Goal: Check status: Check status

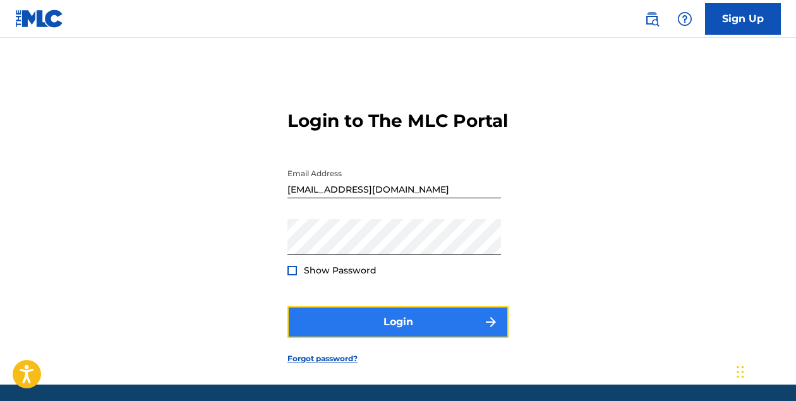
click at [445, 332] on button "Login" at bounding box center [397, 322] width 221 height 32
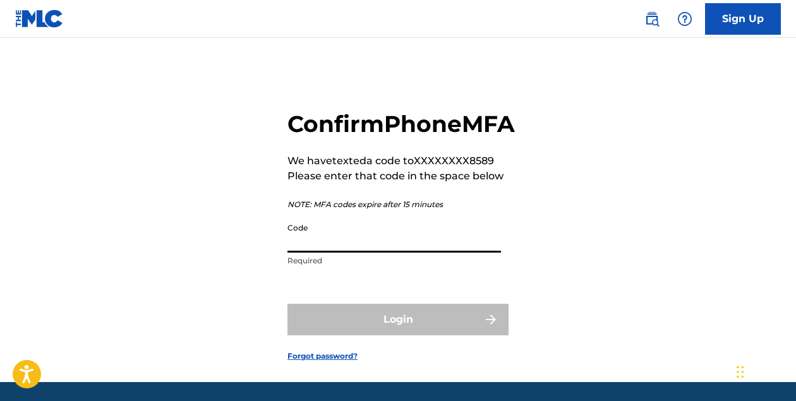
click at [391, 253] on input "Code" at bounding box center [394, 235] width 214 height 36
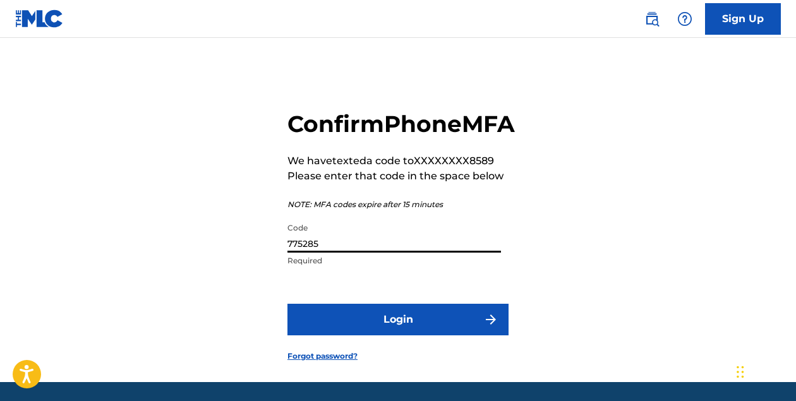
type input "775285"
click at [287, 304] on button "Login" at bounding box center [397, 320] width 221 height 32
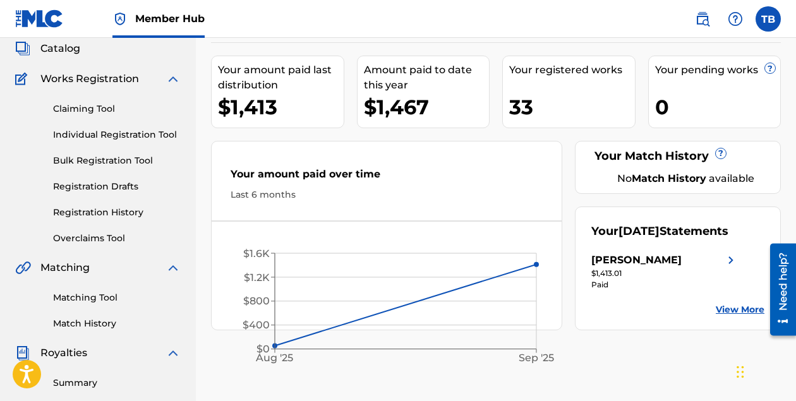
scroll to position [109, 0]
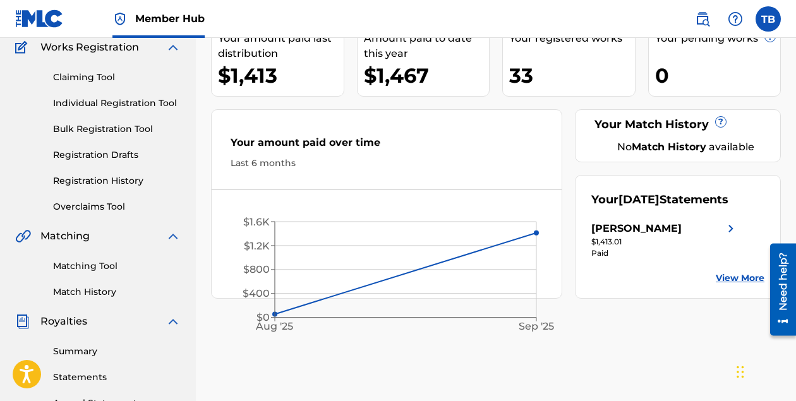
click at [727, 236] on img at bounding box center [730, 228] width 15 height 15
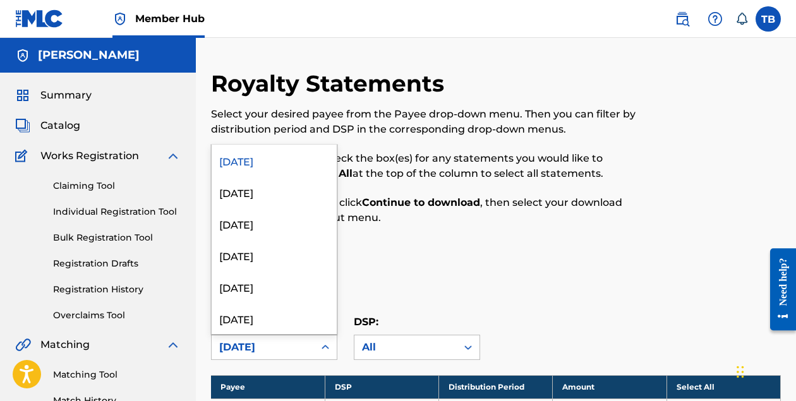
click at [334, 352] on div at bounding box center [325, 347] width 23 height 23
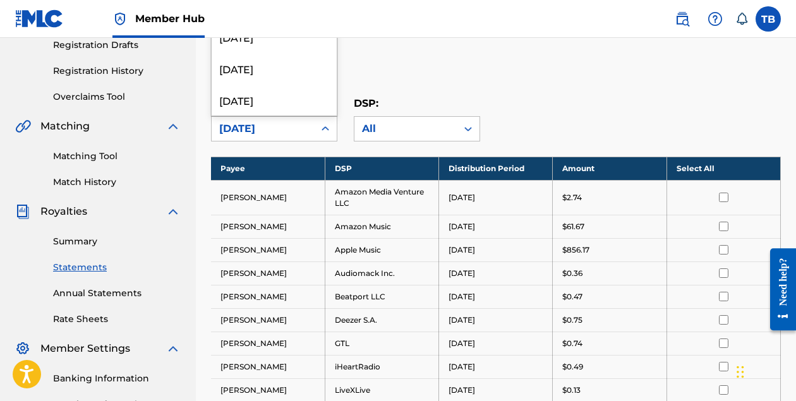
scroll to position [224, 0]
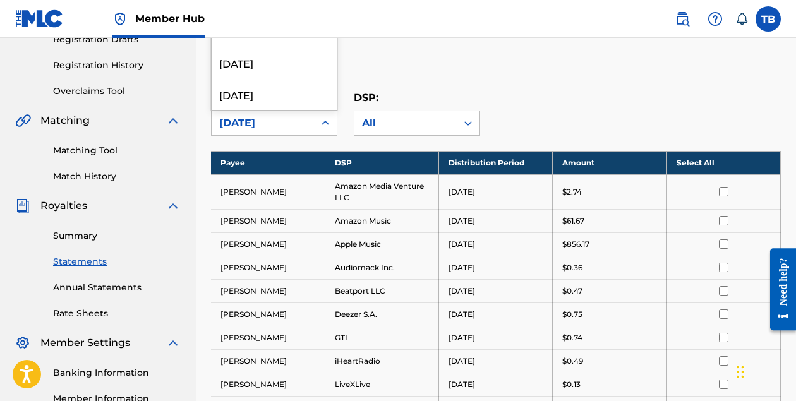
drag, startPoint x: 788, startPoint y: 198, endPoint x: 787, endPoint y: 208, distance: 10.1
click at [788, 204] on div "Royalty Statements Select your desired payee from the Payee drop-down menu. The…" at bounding box center [496, 343] width 600 height 996
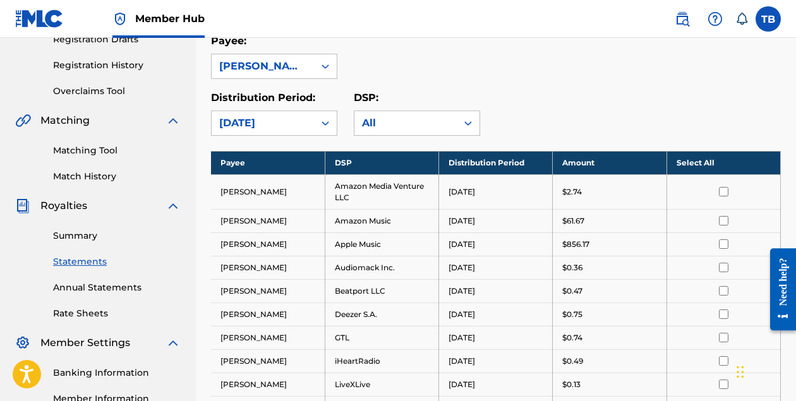
click at [787, 208] on div "Royalty Statements Select your desired payee from the Payee drop-down menu. The…" at bounding box center [496, 343] width 600 height 996
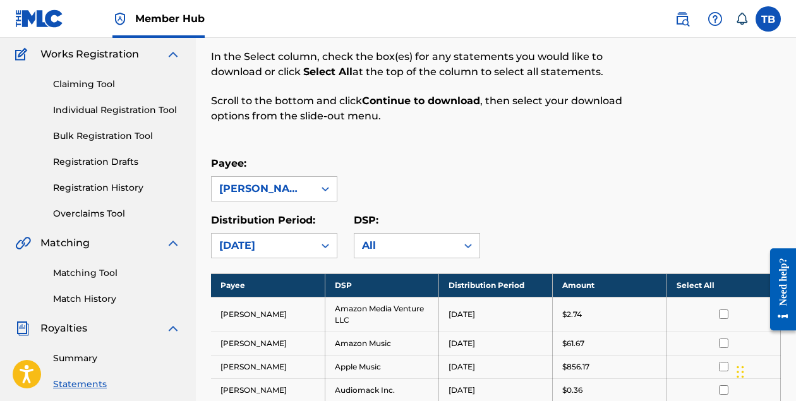
scroll to position [0, 0]
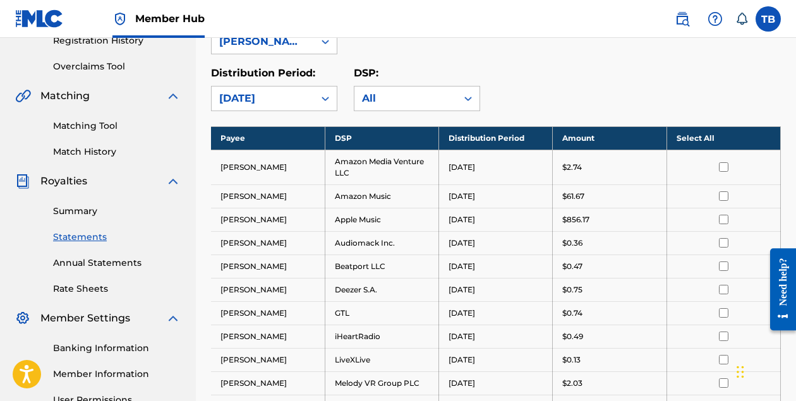
scroll to position [334, 0]
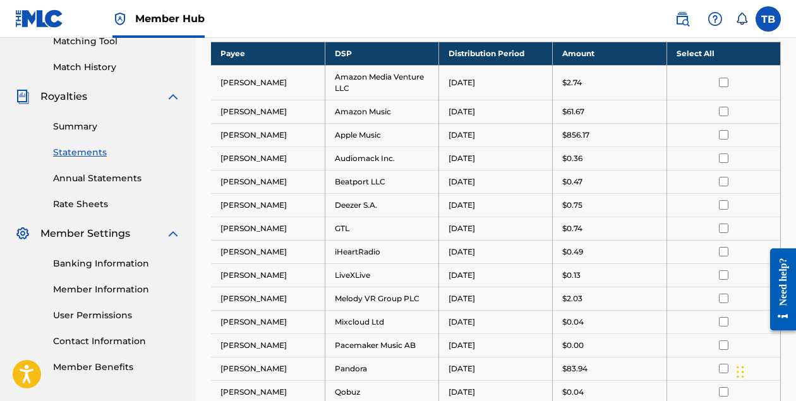
click at [728, 140] on input "checkbox" at bounding box center [723, 134] width 9 height 9
click at [725, 140] on input "checkbox" at bounding box center [723, 134] width 9 height 9
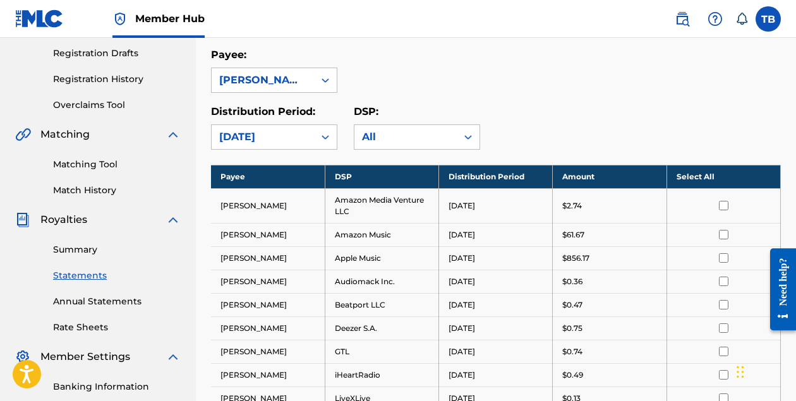
scroll to position [203, 0]
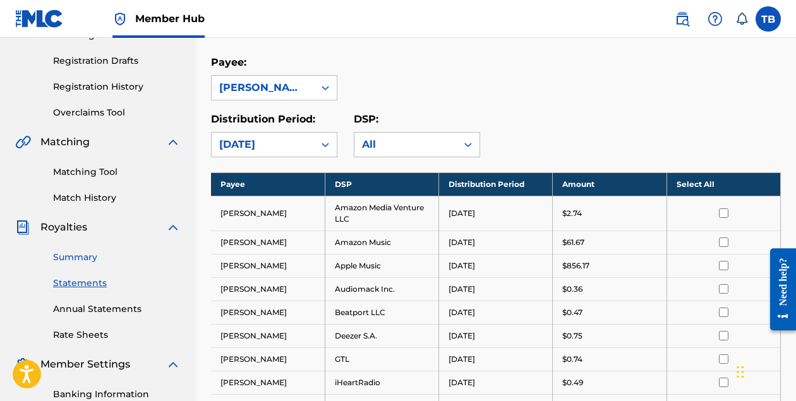
click at [102, 264] on link "Summary" at bounding box center [117, 257] width 128 height 13
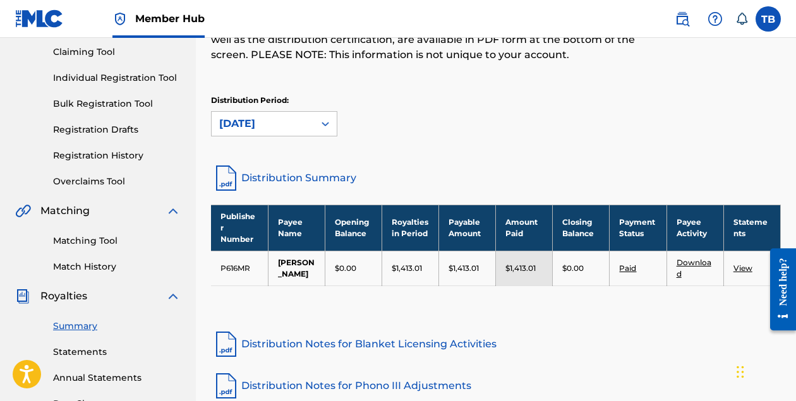
scroll to position [173, 0]
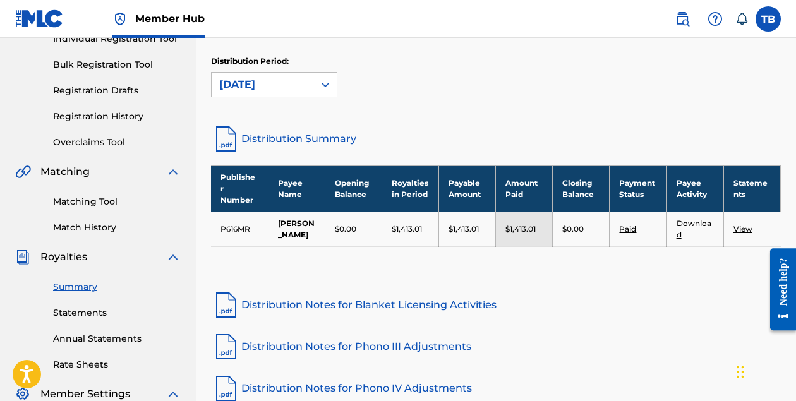
click at [753, 234] on link "View" at bounding box center [743, 228] width 19 height 9
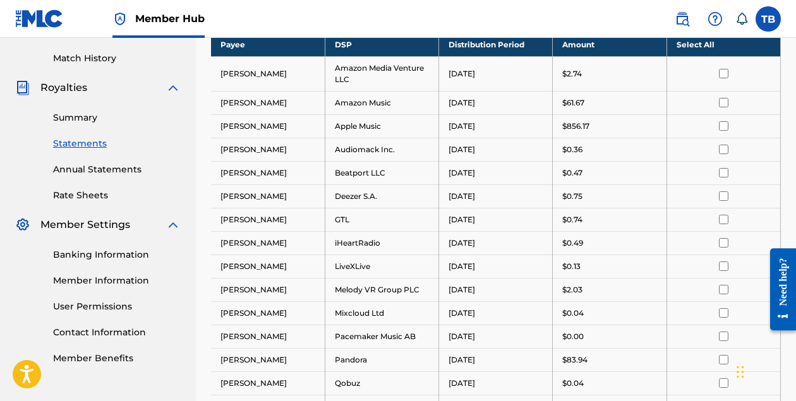
scroll to position [366, 0]
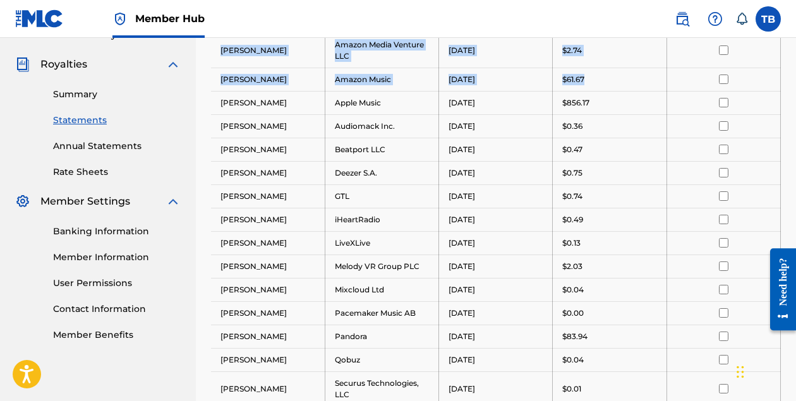
drag, startPoint x: 795, startPoint y: 219, endPoint x: 777, endPoint y: 110, distance: 110.2
click at [777, 110] on div "Royalty Statements Select your desired payee from the Payee drop-down menu. The…" at bounding box center [496, 202] width 600 height 996
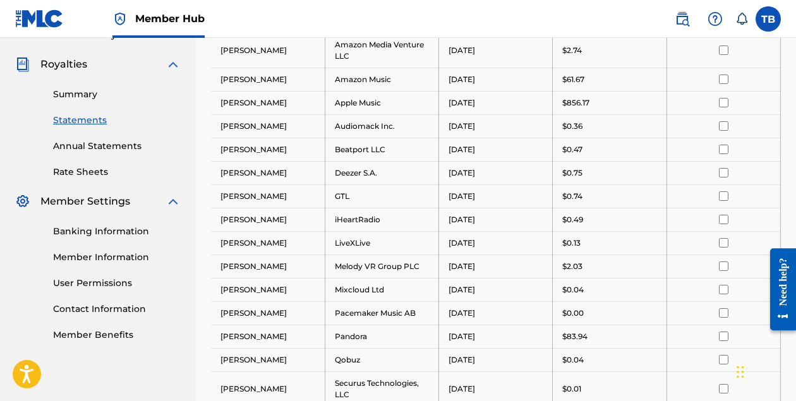
drag, startPoint x: 777, startPoint y: 110, endPoint x: 682, endPoint y: 85, distance: 97.9
click at [682, 68] on td at bounding box center [724, 50] width 114 height 35
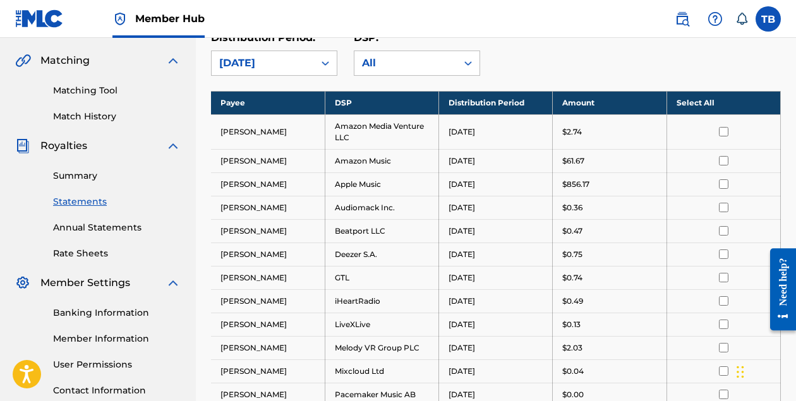
scroll to position [286, 0]
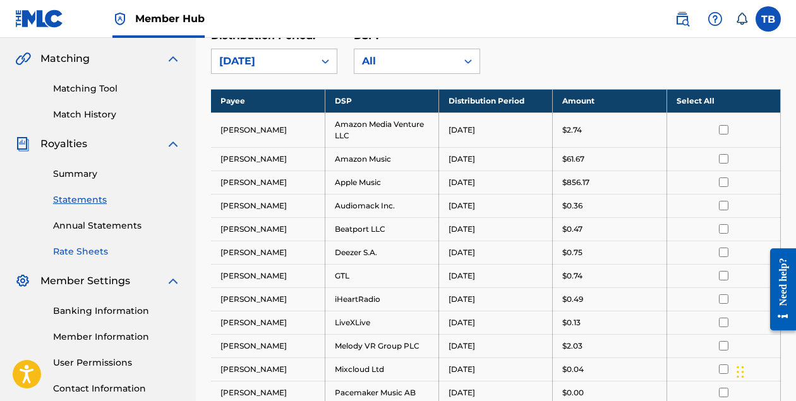
click at [107, 258] on link "Rate Sheets" at bounding box center [117, 251] width 128 height 13
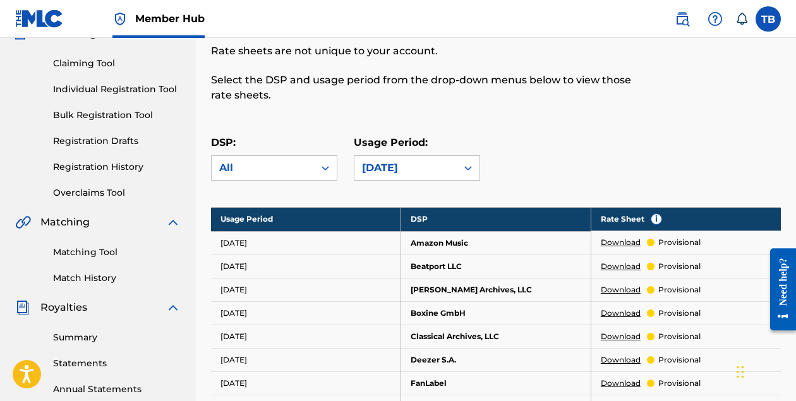
scroll to position [137, 0]
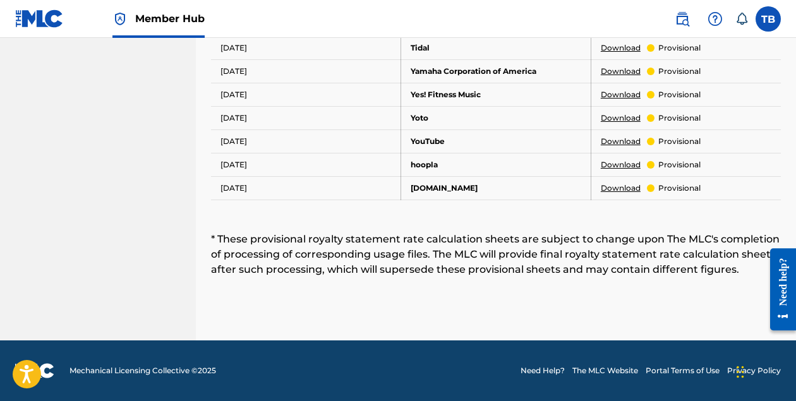
drag, startPoint x: 33, startPoint y: 59, endPoint x: 36, endPoint y: 18, distance: 41.1
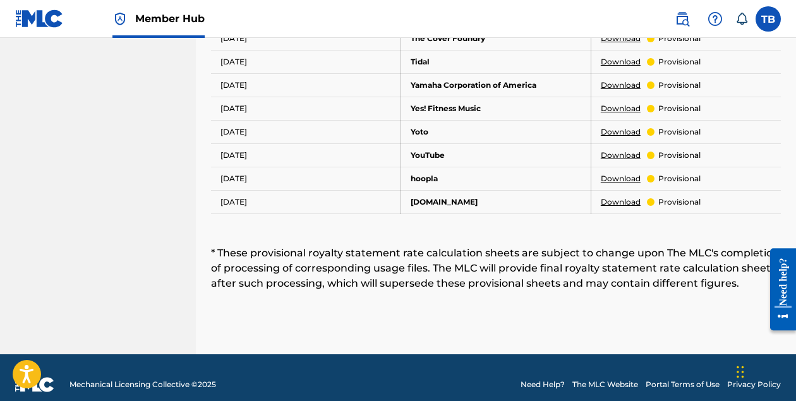
click at [795, 238] on html "Need help? Resource Center Help Get the help you need from our knowledge base N…" at bounding box center [778, 289] width 35 height 102
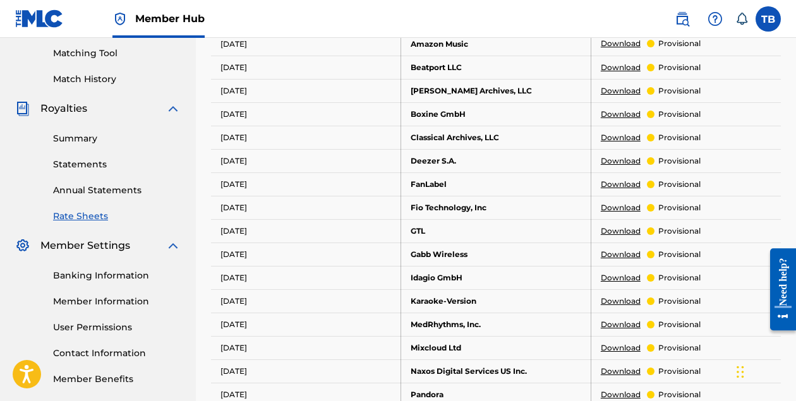
scroll to position [310, 0]
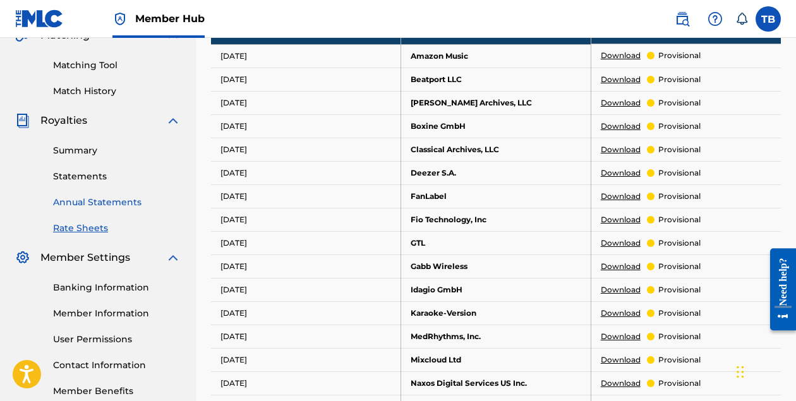
click at [89, 209] on link "Annual Statements" at bounding box center [117, 202] width 128 height 13
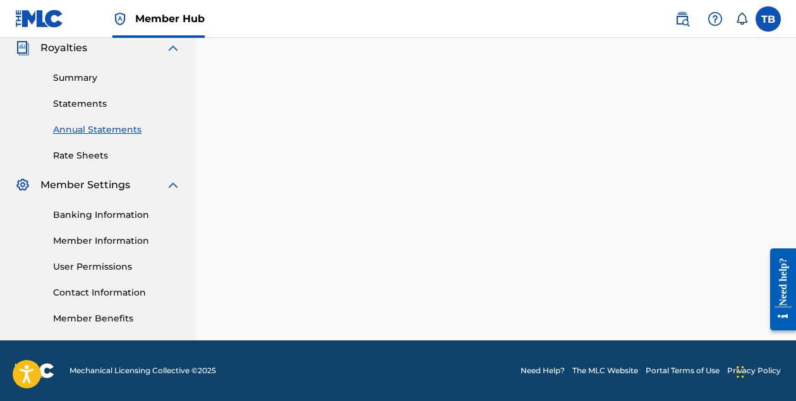
scroll to position [430, 0]
drag, startPoint x: 799, startPoint y: 150, endPoint x: 20, endPoint y: 100, distance: 780.7
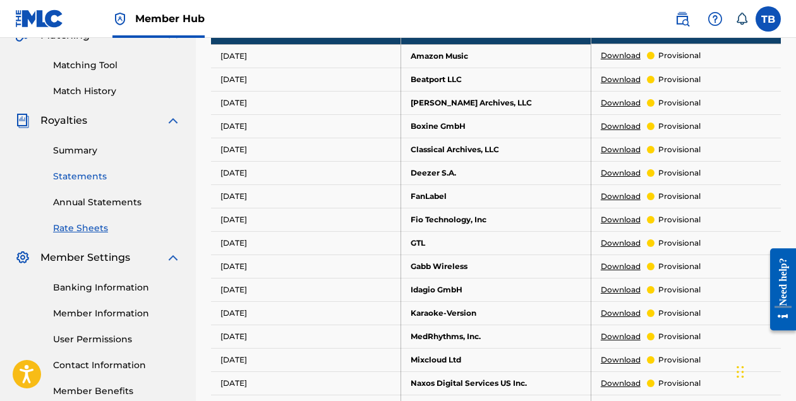
click at [102, 183] on link "Statements" at bounding box center [117, 176] width 128 height 13
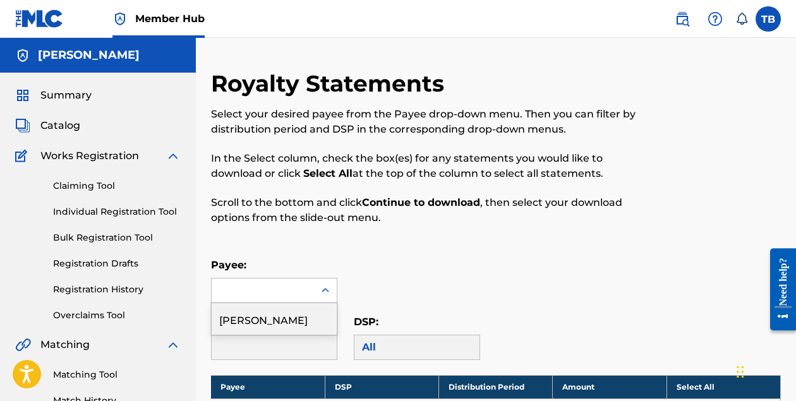
click at [322, 296] on icon at bounding box center [325, 290] width 13 height 13
click at [310, 328] on div "[PERSON_NAME]" at bounding box center [274, 319] width 125 height 32
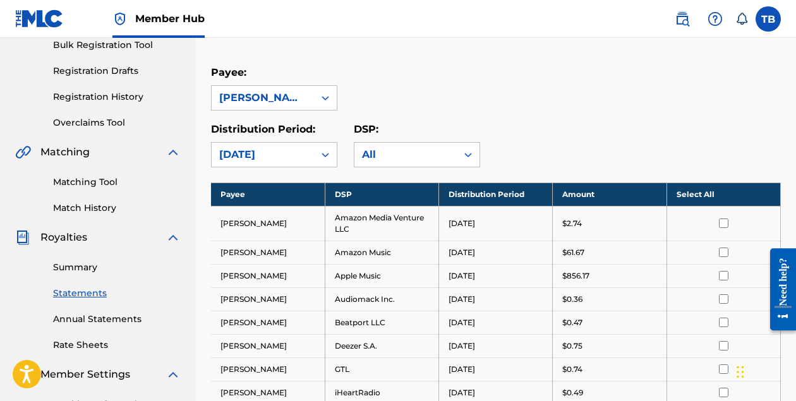
scroll to position [173, 0]
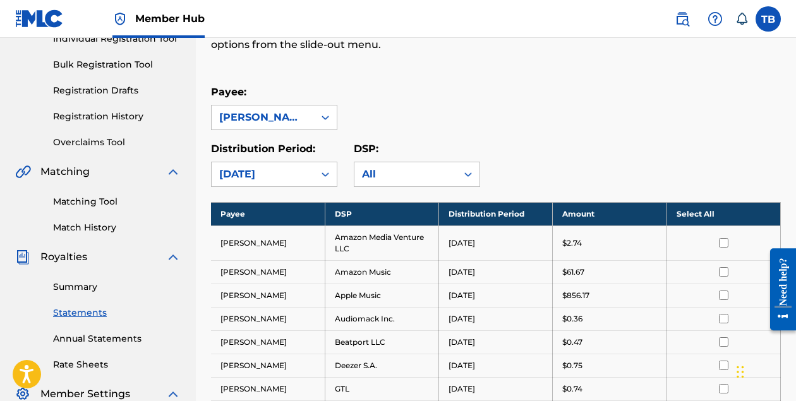
click at [790, 162] on div "Royalty Statements Select your desired payee from the Payee drop-down menu. The…" at bounding box center [496, 394] width 600 height 996
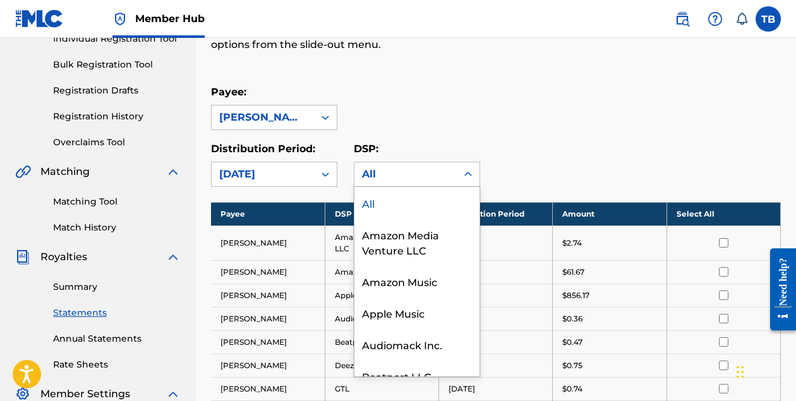
click at [403, 168] on div "All" at bounding box center [405, 174] width 87 height 15
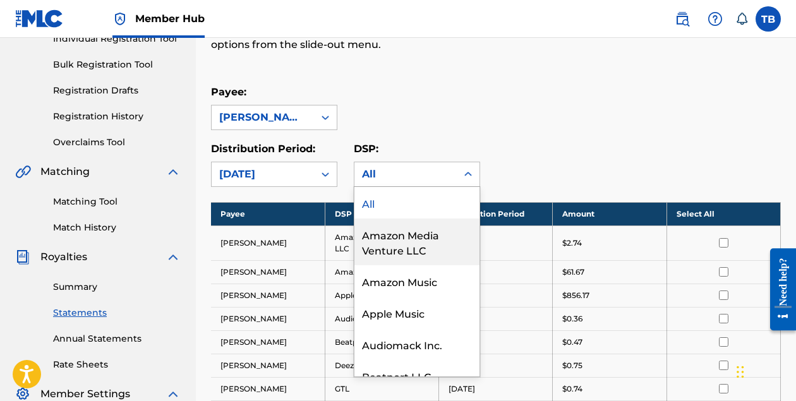
click at [428, 253] on div "Amazon Media Venture LLC" at bounding box center [416, 242] width 125 height 47
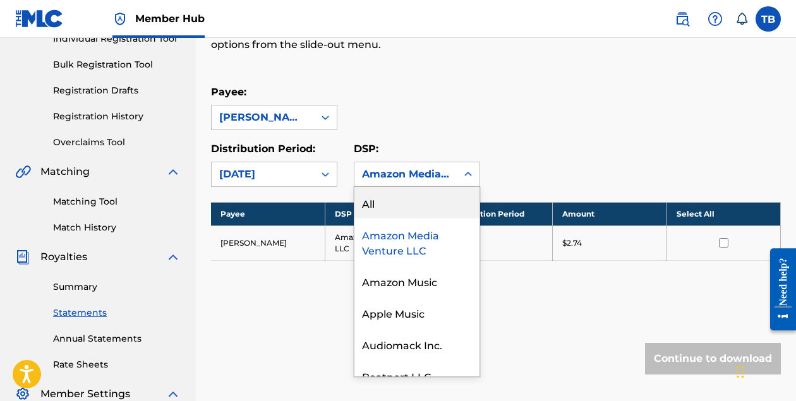
click at [414, 170] on div "Amazon Media Venture LLC" at bounding box center [405, 174] width 87 height 15
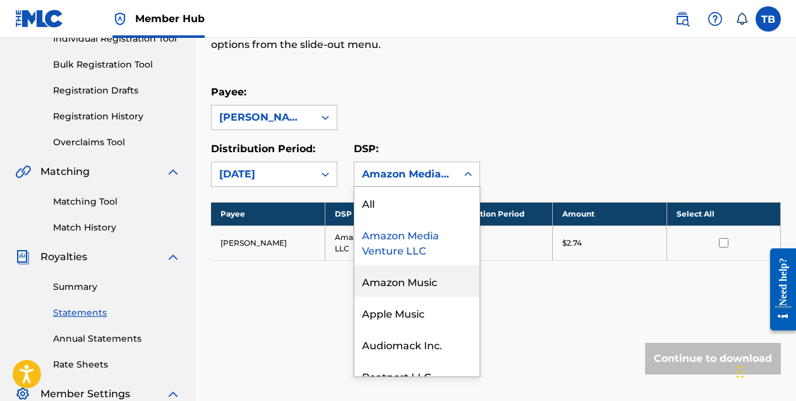
click at [416, 283] on div "Amazon Music" at bounding box center [416, 281] width 125 height 32
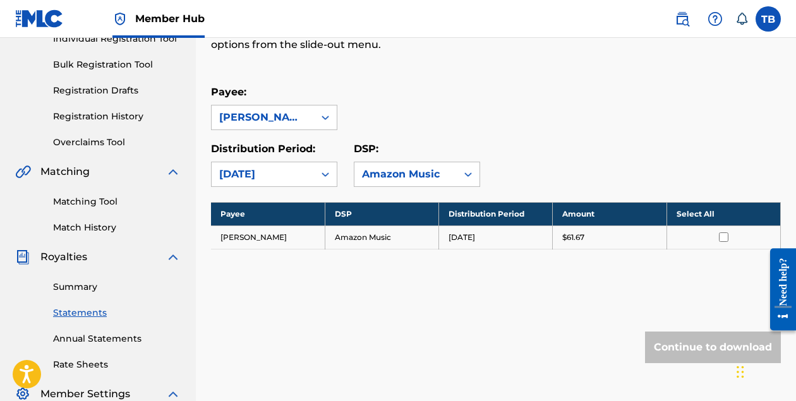
click at [435, 181] on div "Amazon Music" at bounding box center [405, 174] width 87 height 15
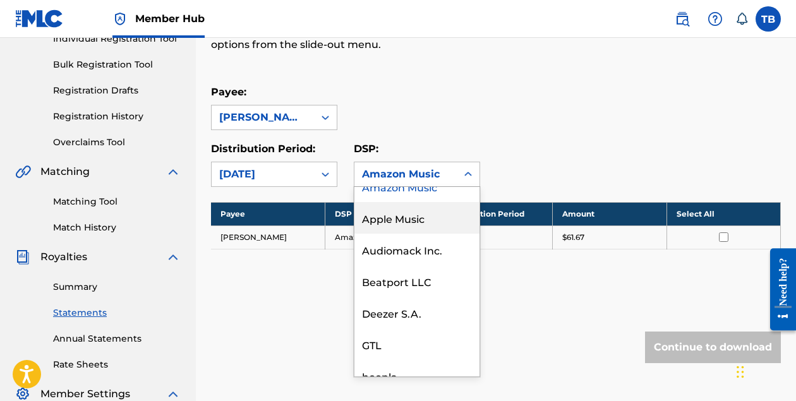
scroll to position [0, 0]
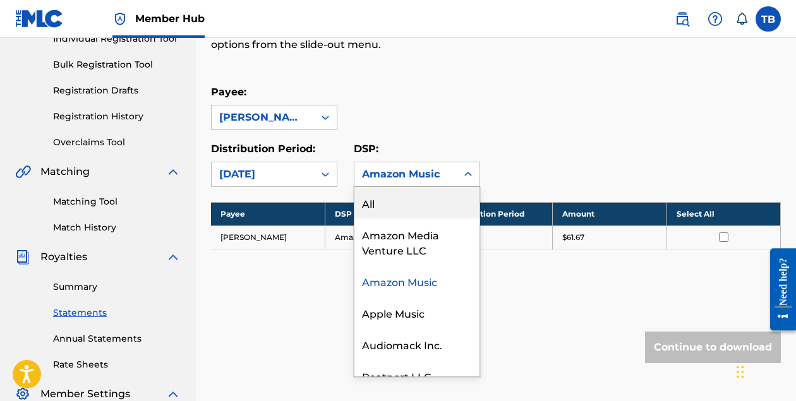
click at [378, 195] on div "All" at bounding box center [416, 203] width 125 height 32
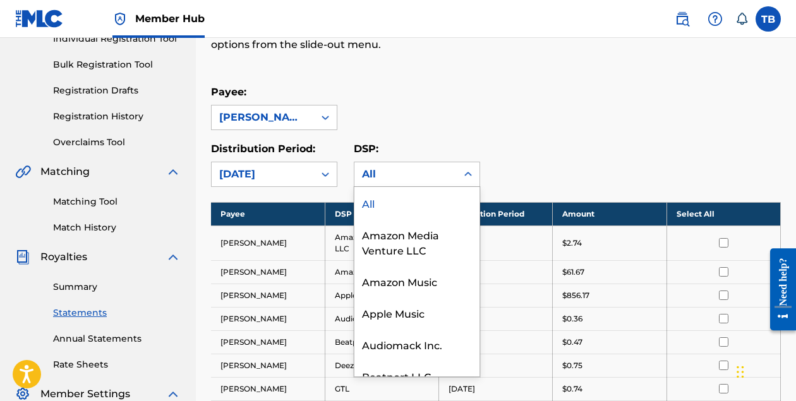
click at [417, 172] on div "All" at bounding box center [405, 174] width 87 height 15
click at [423, 311] on div "Apple Music" at bounding box center [416, 313] width 125 height 32
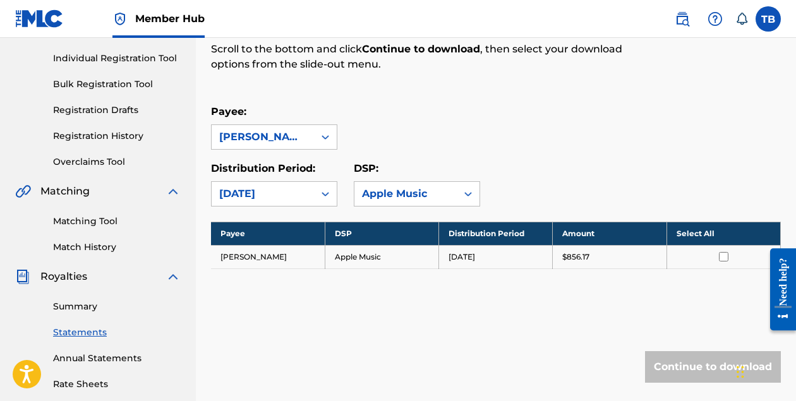
scroll to position [173, 0]
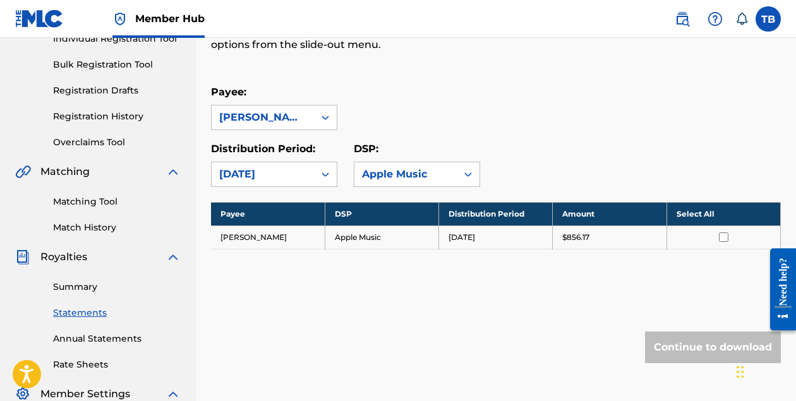
click at [788, 221] on div "Royalty Statements Select your desired payee from the Payee drop-down menu. The…" at bounding box center [496, 222] width 600 height 653
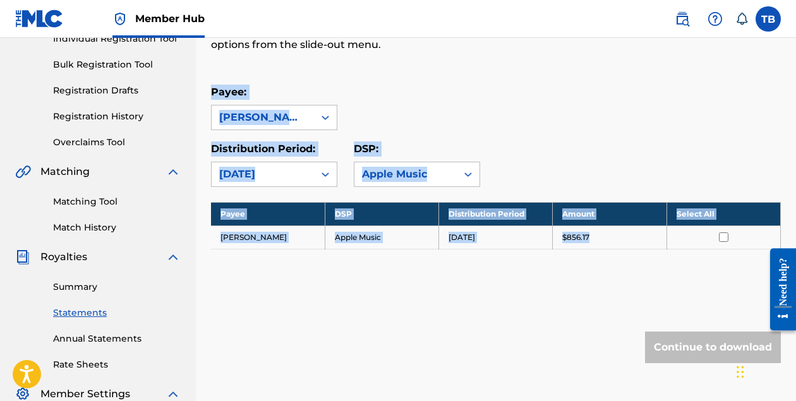
drag, startPoint x: 788, startPoint y: 221, endPoint x: 780, endPoint y: 65, distance: 156.2
click at [780, 65] on div "Royalty Statements Select your desired payee from the Payee drop-down menu. The…" at bounding box center [496, 222] width 600 height 653
click at [288, 328] on div "Royalty Statements Select your desired payee from the Payee drop-down menu. The…" at bounding box center [496, 154] width 570 height 517
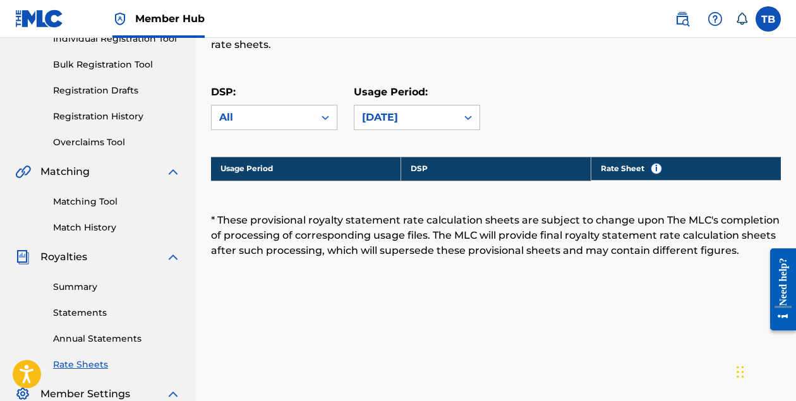
scroll to position [310, 0]
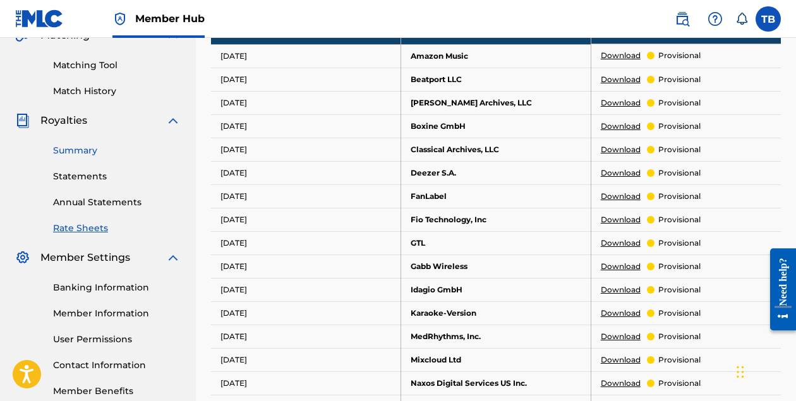
click at [80, 157] on link "Summary" at bounding box center [117, 150] width 128 height 13
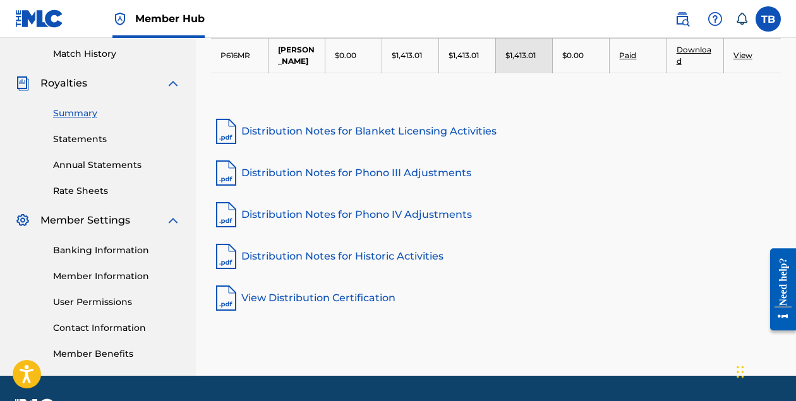
scroll to position [324, 0]
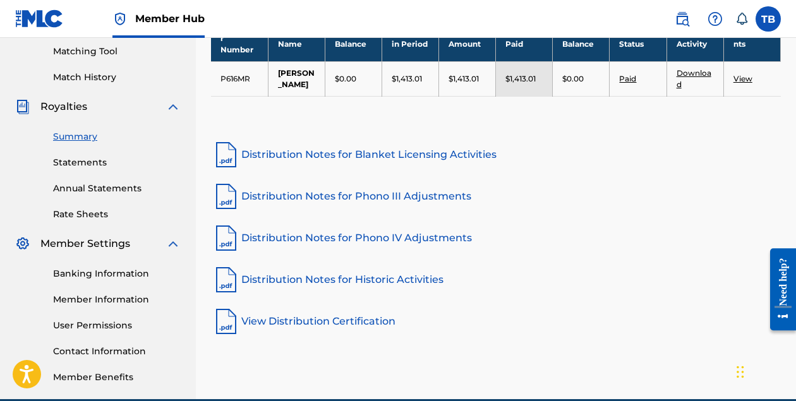
drag, startPoint x: 797, startPoint y: 166, endPoint x: 6, endPoint y: 8, distance: 806.1
click at [377, 253] on link "Distribution Notes for Phono IV Adjustments" at bounding box center [496, 238] width 570 height 30
